Goal: Task Accomplishment & Management: Manage account settings

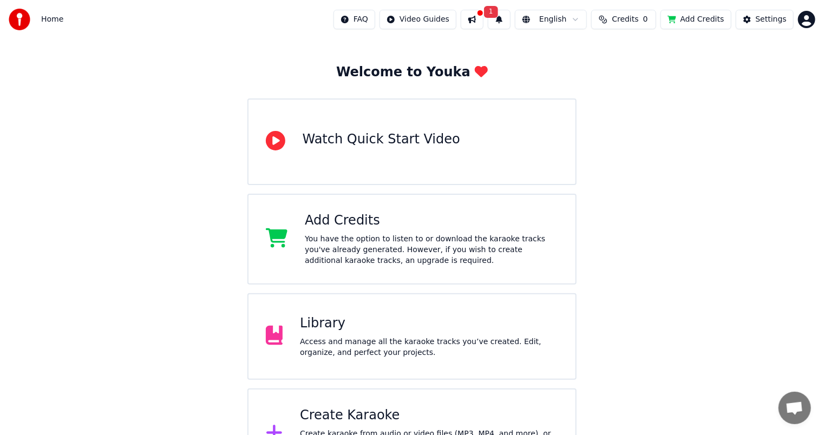
scroll to position [80, 0]
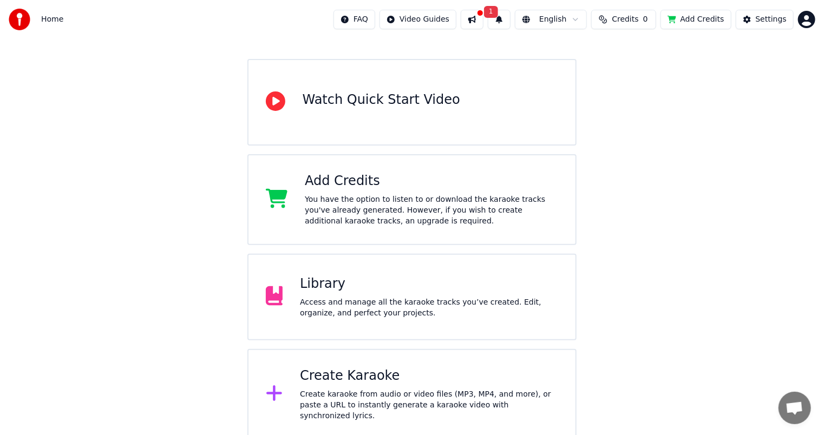
click at [273, 392] on icon at bounding box center [274, 394] width 16 height 16
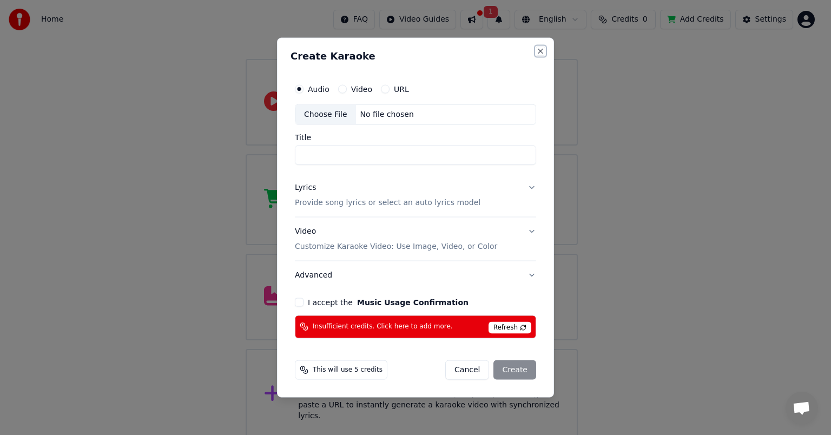
click at [539, 52] on button "Close" at bounding box center [540, 51] width 9 height 9
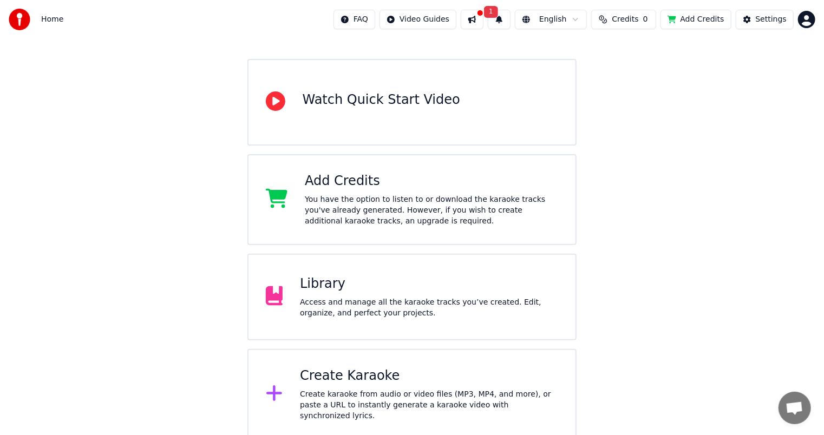
click at [275, 393] on icon at bounding box center [274, 394] width 16 height 16
click at [496, 9] on span "1" at bounding box center [491, 12] width 14 height 12
click at [584, 50] on button "Update" at bounding box center [587, 53] width 46 height 19
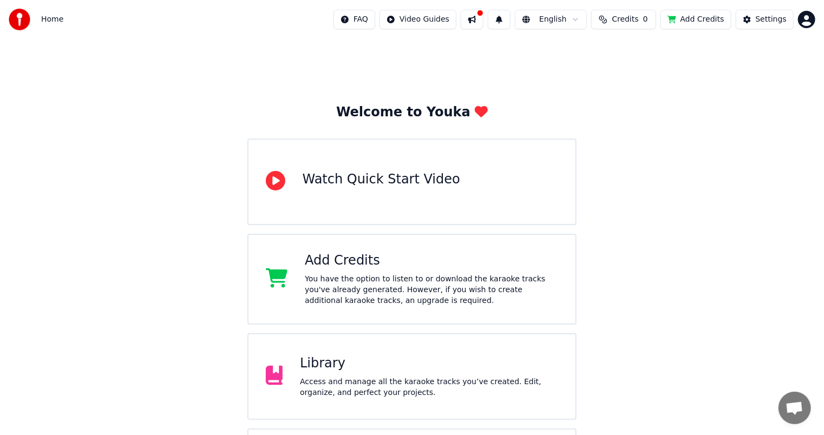
click at [446, 18] on html "Home FAQ Video Guides English Credits 0 Add Credits Settings Welcome to Youka W…" at bounding box center [412, 260] width 824 height 520
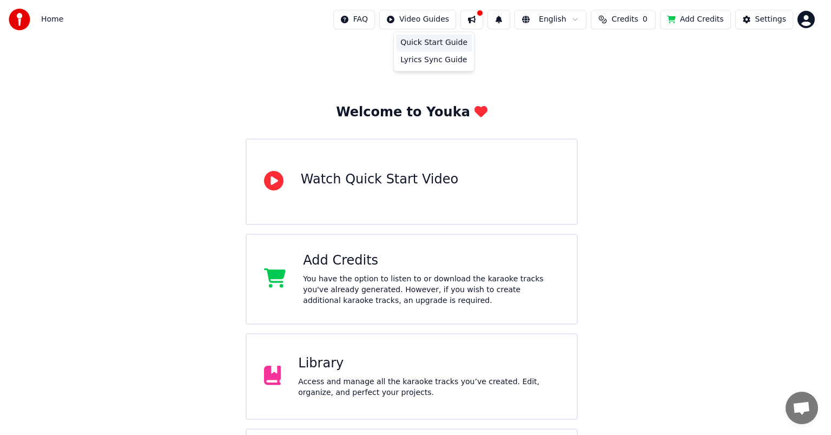
click at [449, 42] on div "Quick Start Guide" at bounding box center [434, 42] width 76 height 17
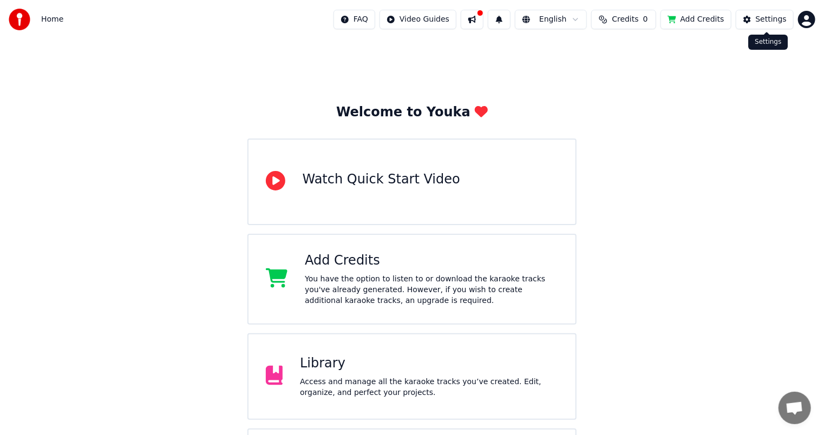
click at [762, 19] on div "Settings" at bounding box center [771, 19] width 31 height 11
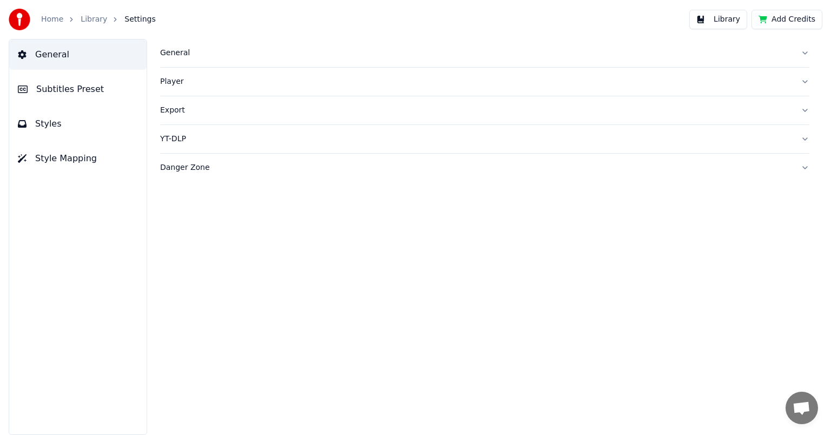
click at [791, 19] on button "Add Credits" at bounding box center [787, 19] width 71 height 19
